Goal: Task Accomplishment & Management: Complete application form

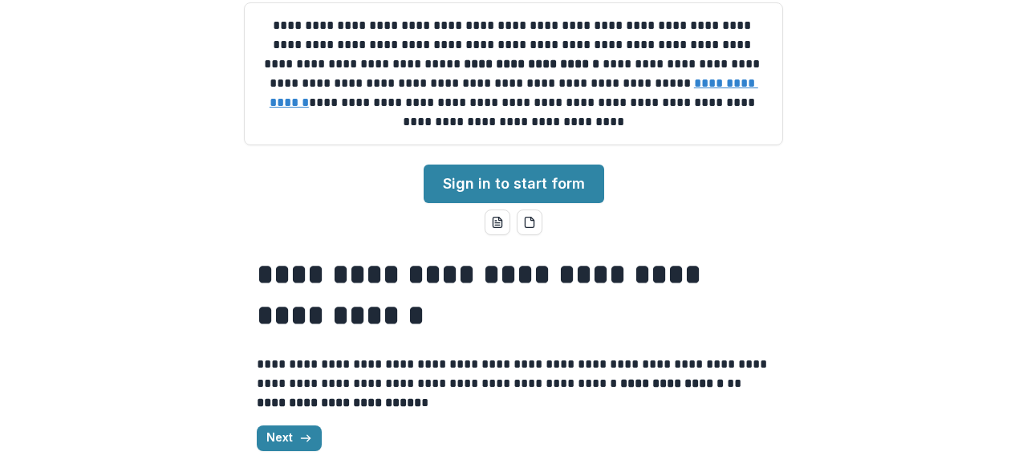
scroll to position [189, 0]
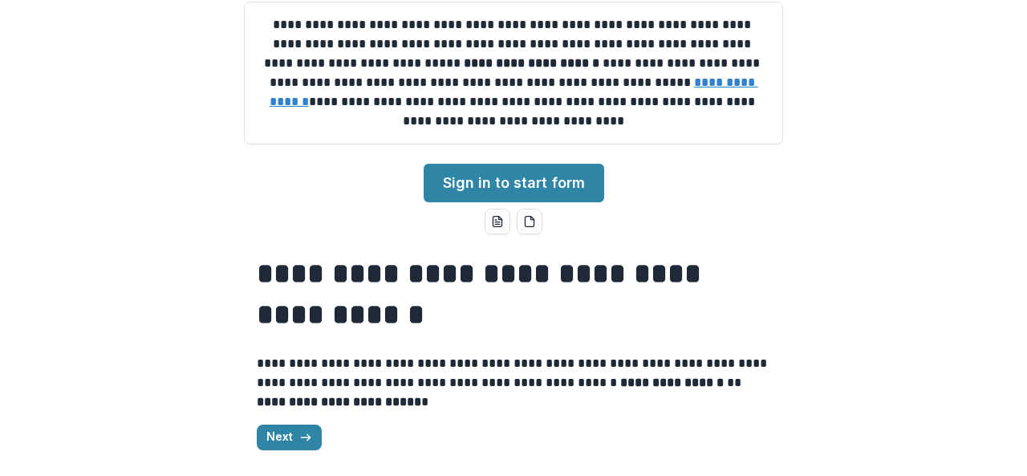
click at [584, 179] on link "Sign in to start form" at bounding box center [514, 183] width 181 height 39
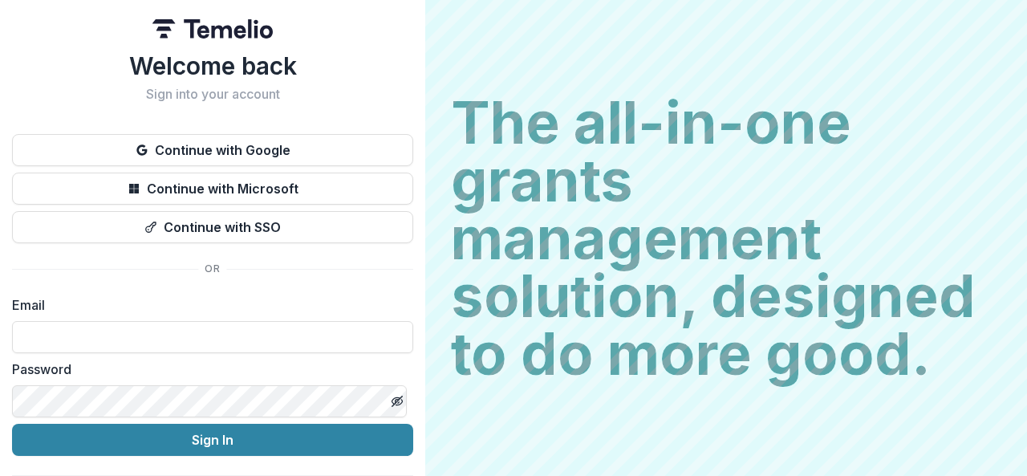
click at [295, 142] on button "Continue with Google" at bounding box center [212, 150] width 401 height 32
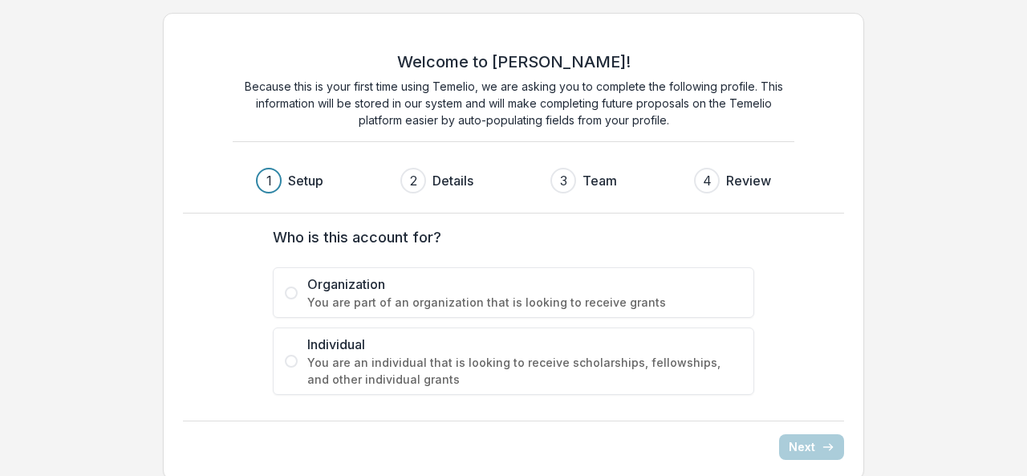
click at [361, 367] on span "You are an individual that is looking to receive scholarships, fellowships, and…" at bounding box center [524, 371] width 435 height 34
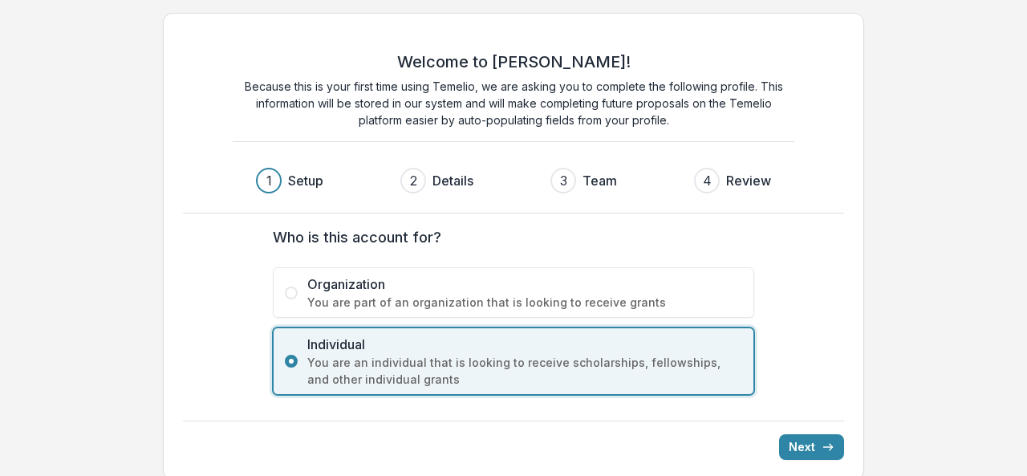
click at [833, 441] on icon "submit" at bounding box center [828, 447] width 13 height 13
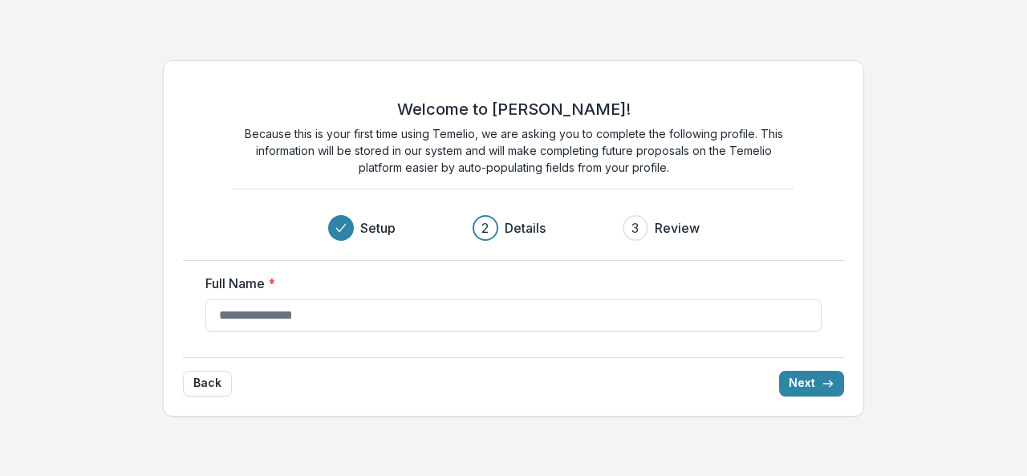
click at [316, 305] on input "Full Name *" at bounding box center [513, 315] width 616 height 32
type input "**********"
click at [804, 384] on button "Next" at bounding box center [811, 384] width 65 height 26
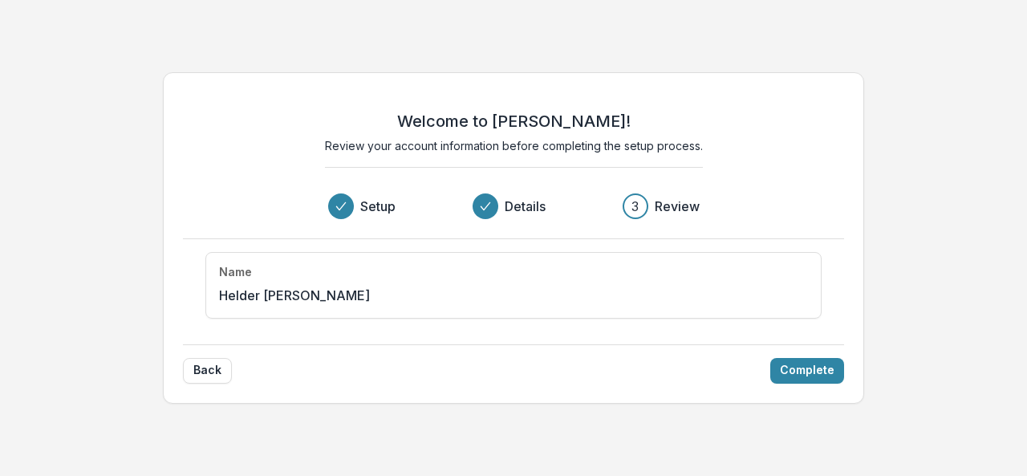
click at [815, 380] on button "Complete" at bounding box center [807, 371] width 74 height 26
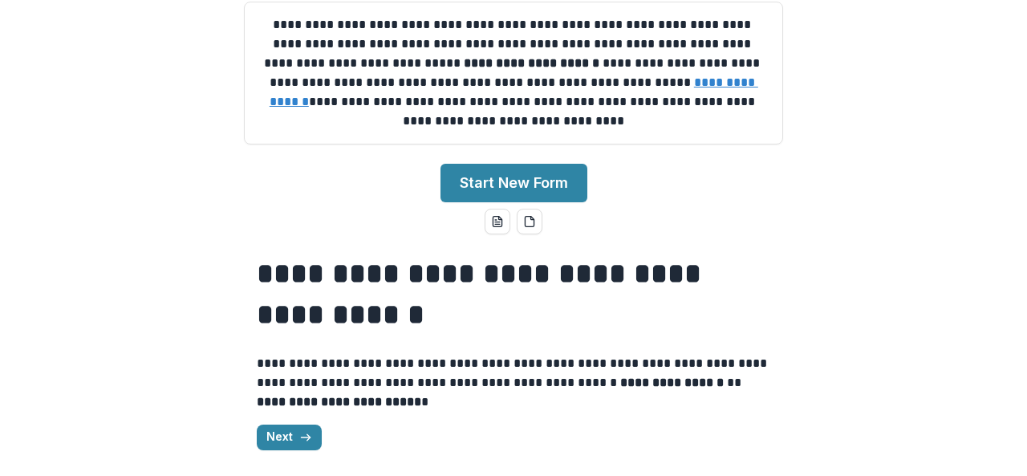
scroll to position [221, 0]
click at [301, 437] on line "button" at bounding box center [305, 437] width 9 height 0
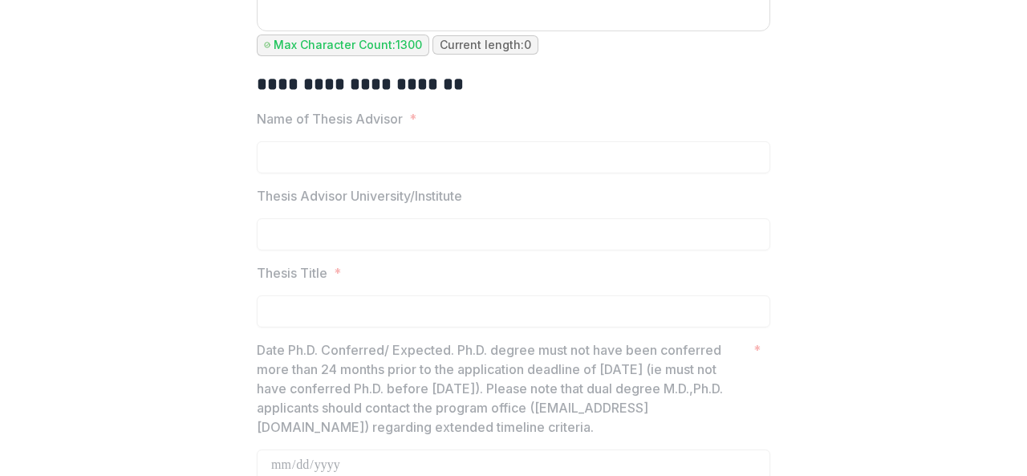
scroll to position [2484, 0]
